Goal: Check status: Check status

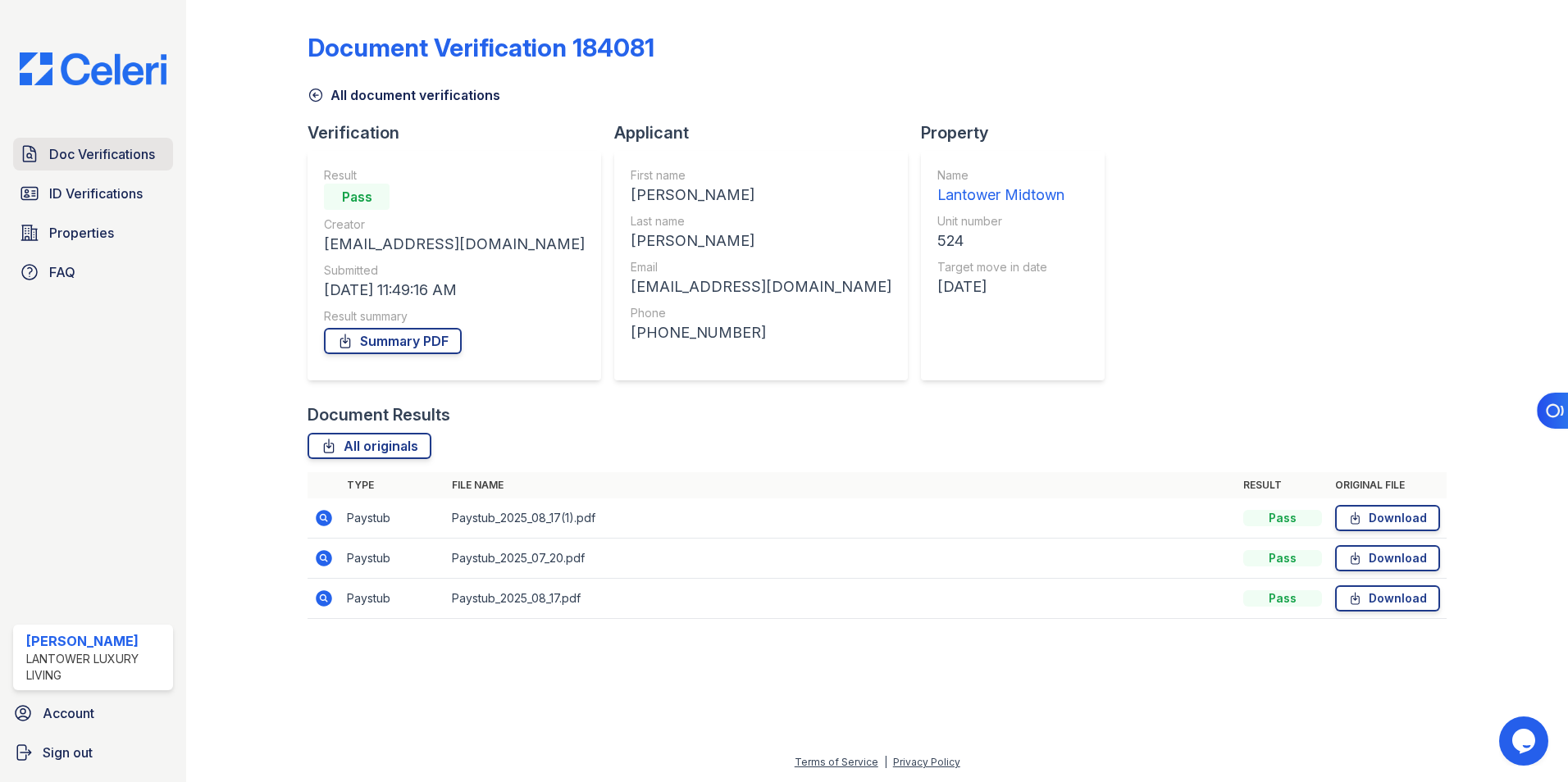
click at [103, 160] on span "Doc Verifications" at bounding box center [102, 154] width 105 height 19
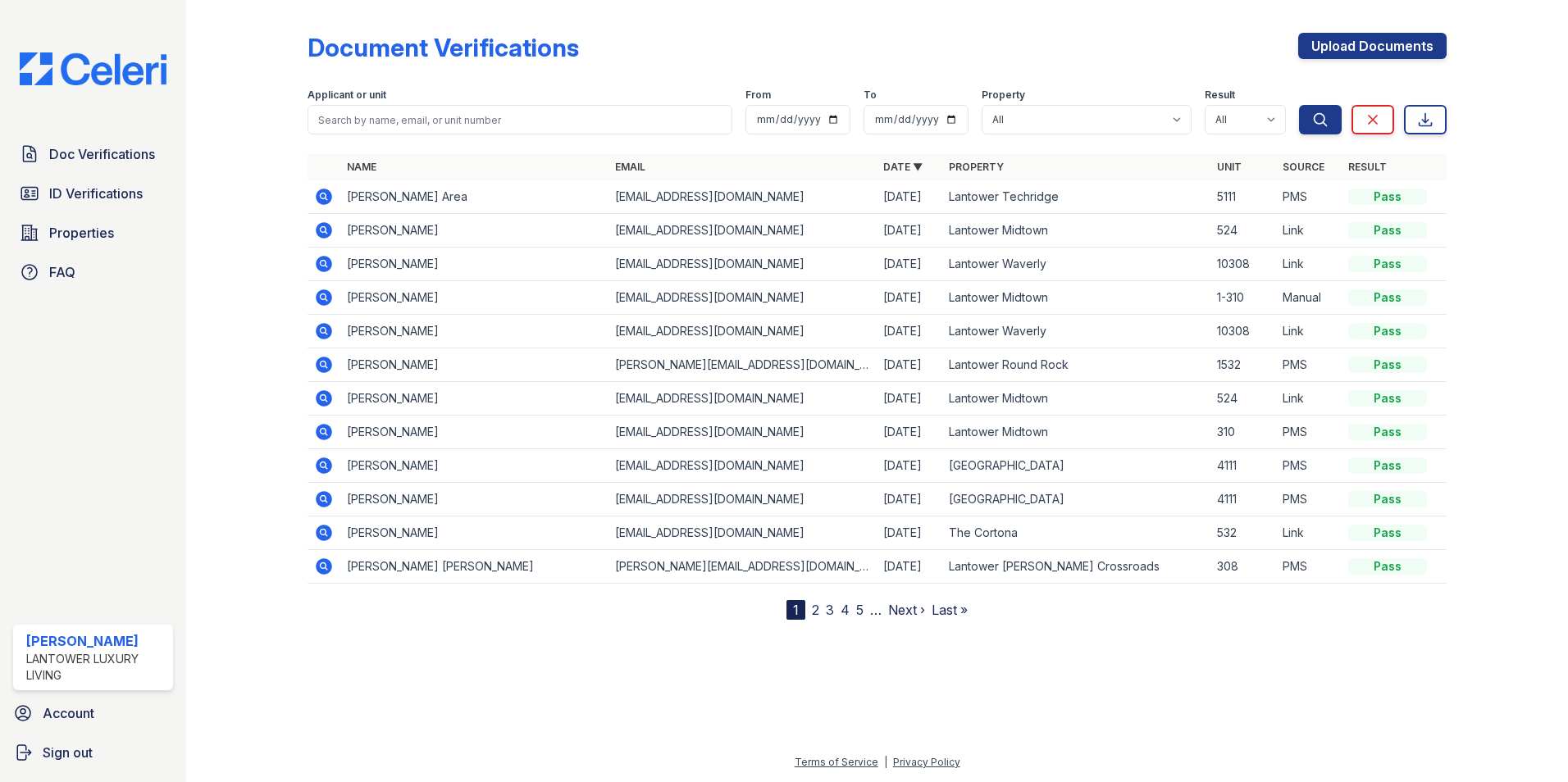
click at [321, 233] on icon at bounding box center [324, 230] width 16 height 16
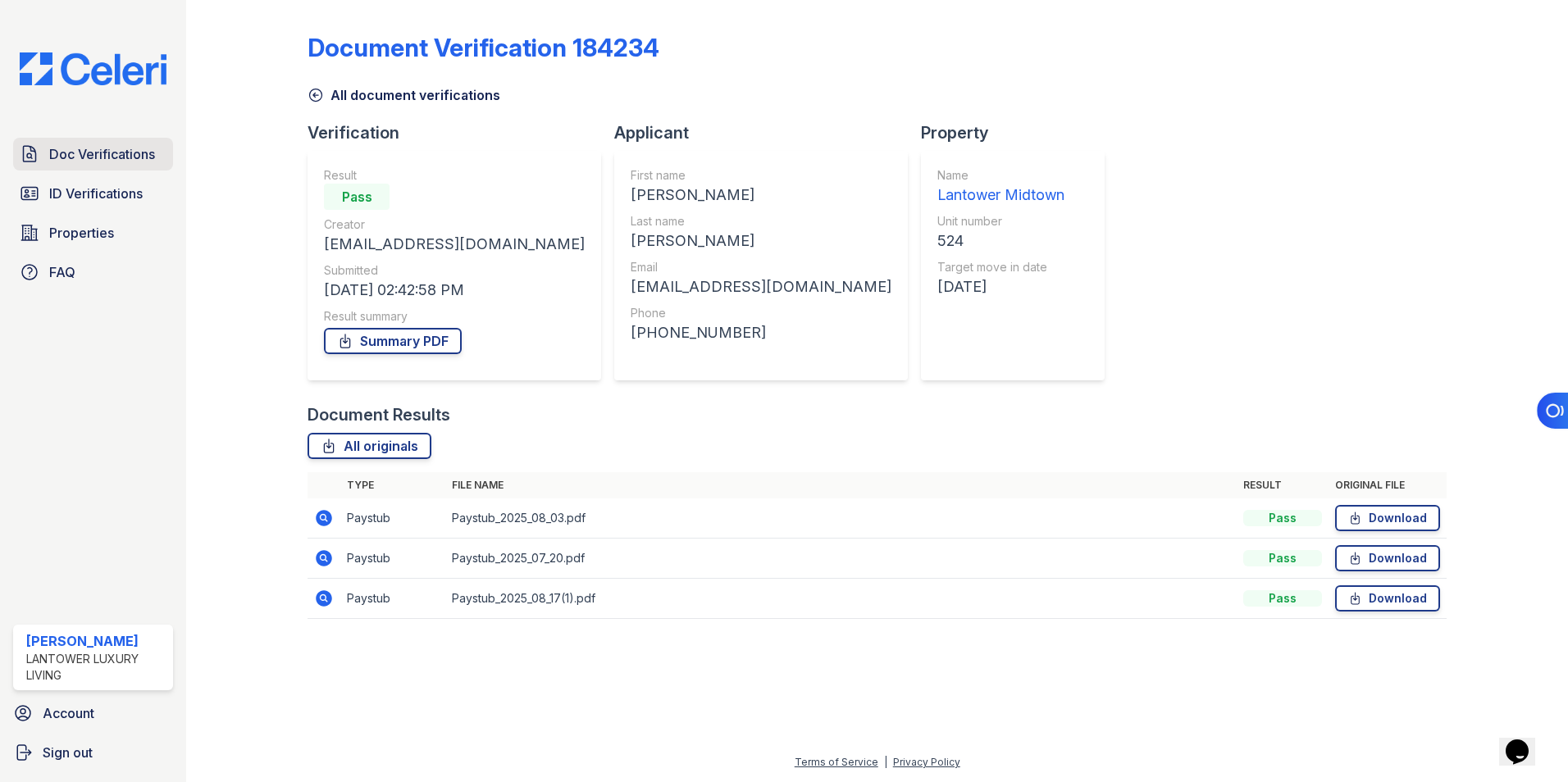
click at [84, 151] on span "Doc Verifications" at bounding box center [102, 154] width 105 height 19
